Goal: Task Accomplishment & Management: Use online tool/utility

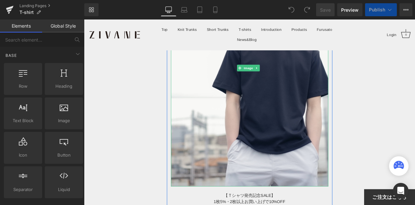
scroll to position [227, 0]
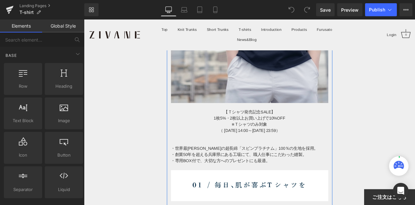
click at [259, 140] on div "※Ｔシャツのみ対象" at bounding box center [280, 143] width 186 height 7
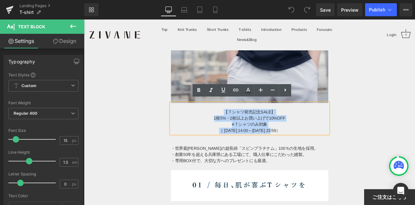
drag, startPoint x: 246, startPoint y: 123, endPoint x: 309, endPoint y: 154, distance: 70.5
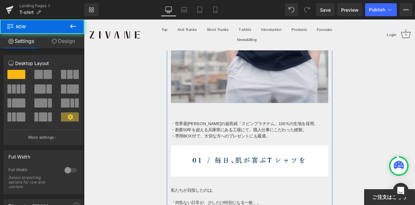
click at [210, 118] on div at bounding box center [280, 121] width 186 height 7
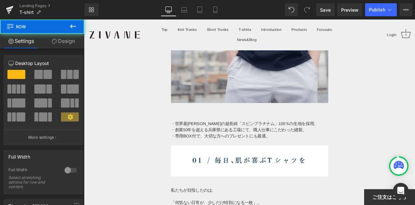
click at [303, 119] on div at bounding box center [280, 121] width 186 height 7
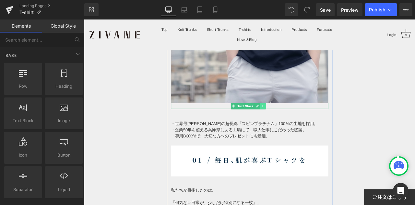
click at [296, 120] on icon at bounding box center [296, 122] width 4 height 4
click at [298, 120] on icon at bounding box center [300, 122] width 4 height 4
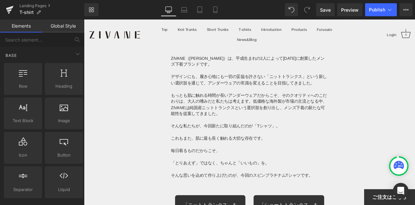
scroll to position [4086, 0]
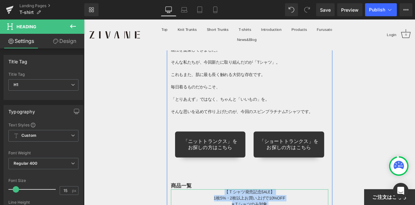
drag, startPoint x: 250, startPoint y: 184, endPoint x: 302, endPoint y: 210, distance: 58.3
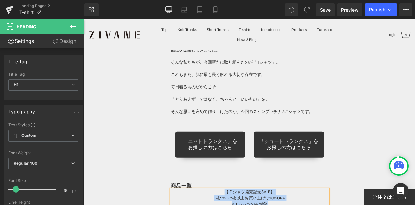
drag, startPoint x: 244, startPoint y: 183, endPoint x: 323, endPoint y: 208, distance: 82.1
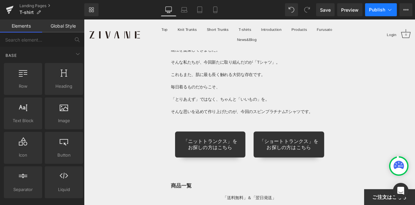
click at [373, 10] on span "Publish" at bounding box center [377, 9] width 16 height 5
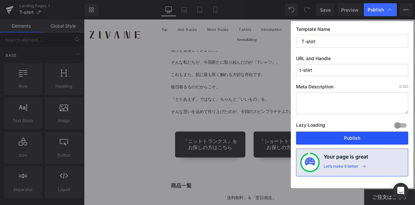
click at [348, 133] on button "Publish" at bounding box center [352, 137] width 112 height 13
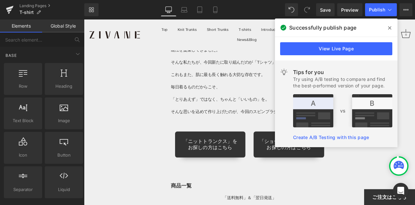
click at [389, 30] on icon at bounding box center [389, 27] width 3 height 5
